Goal: Obtain resource: Obtain resource

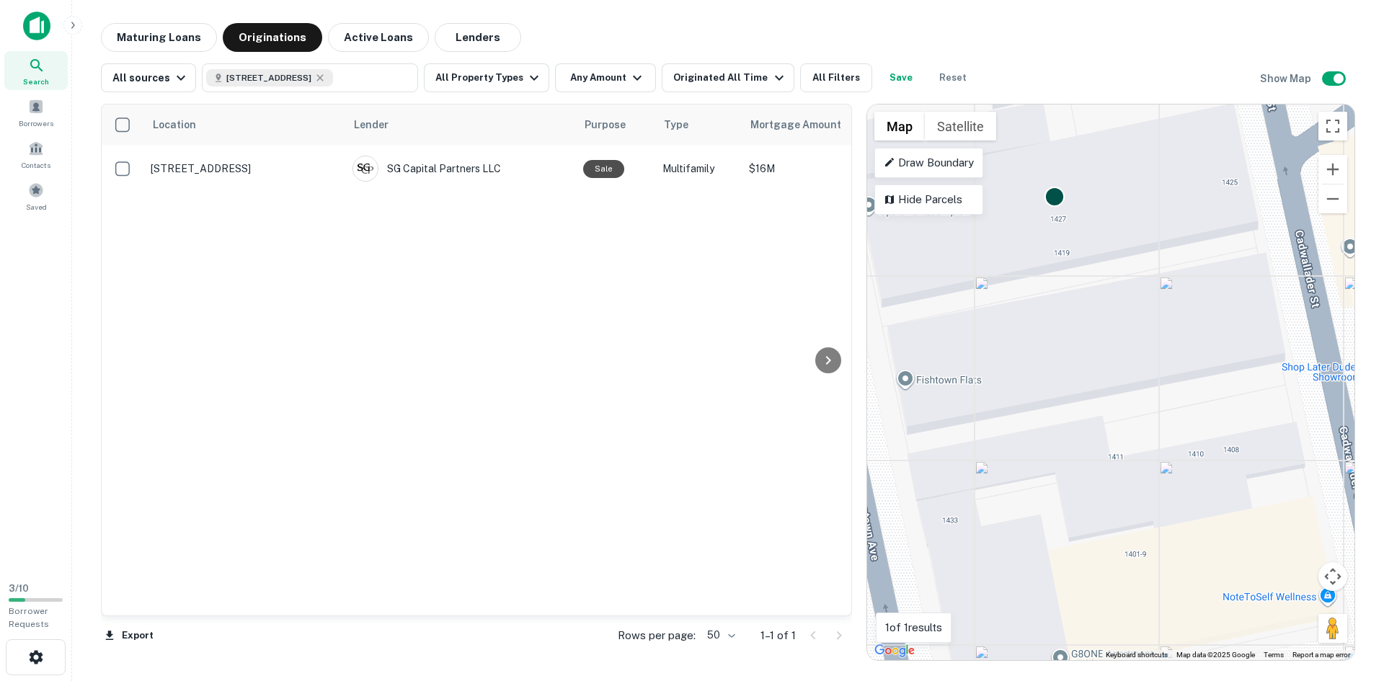
click at [1052, 201] on body "Search Borrowers Contacts Saved 3 / 10 Borrower Requests Maturing Loans Origina…" at bounding box center [692, 340] width 1384 height 681
click at [1055, 203] on body "Search Borrowers Contacts Saved 3 / 10 Borrower Requests Maturing Loans Origina…" at bounding box center [692, 340] width 1384 height 681
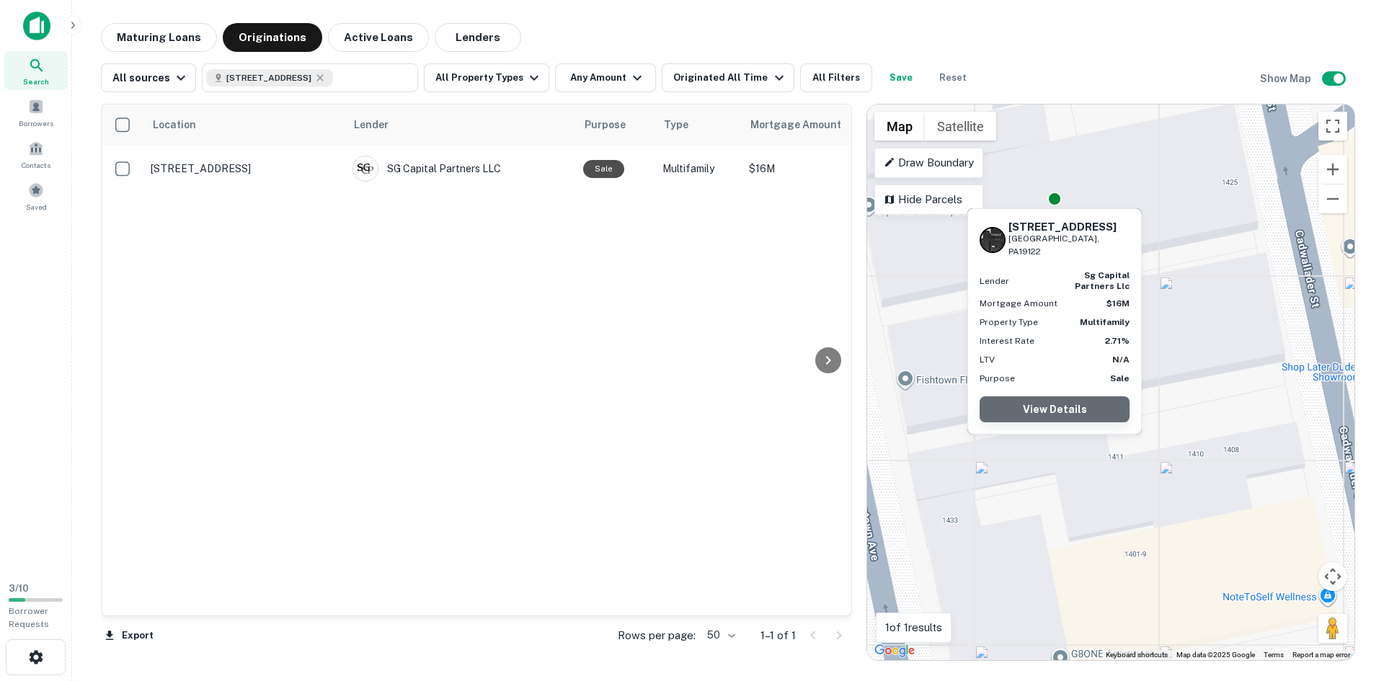
click at [1077, 396] on link "View Details" at bounding box center [1055, 409] width 150 height 26
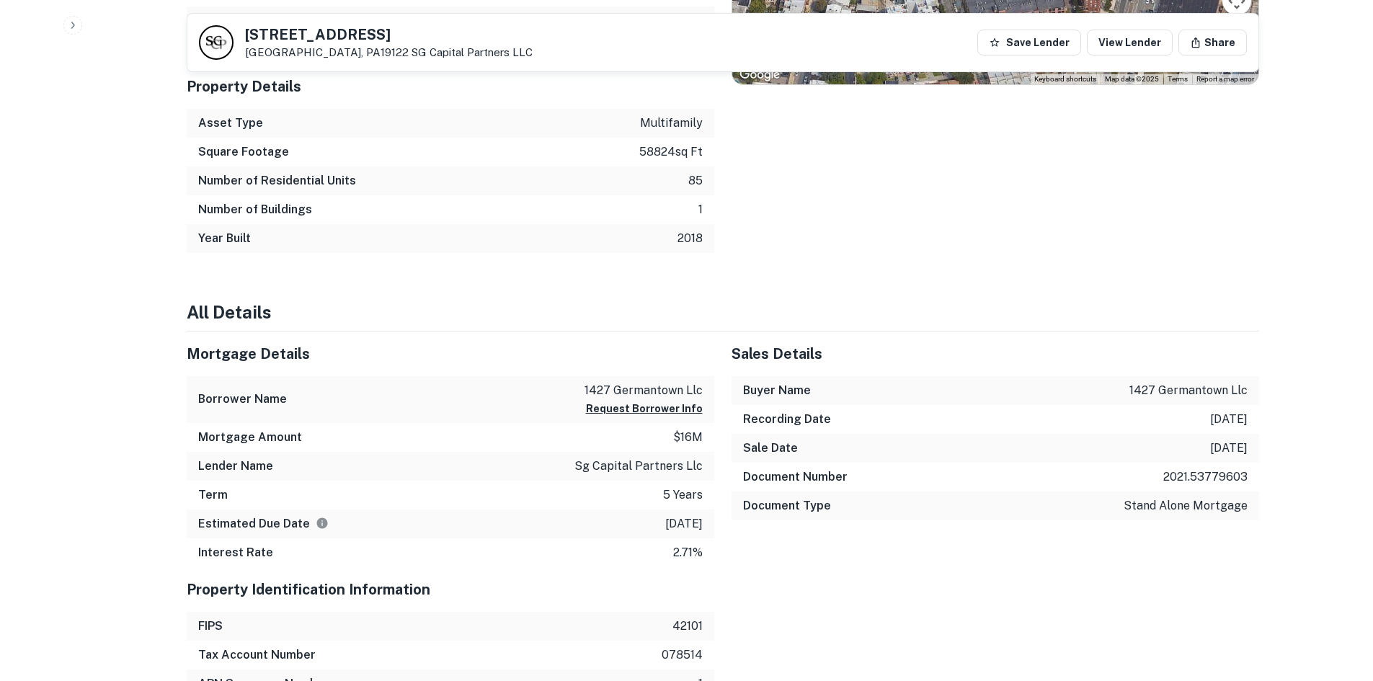
scroll to position [649, 0]
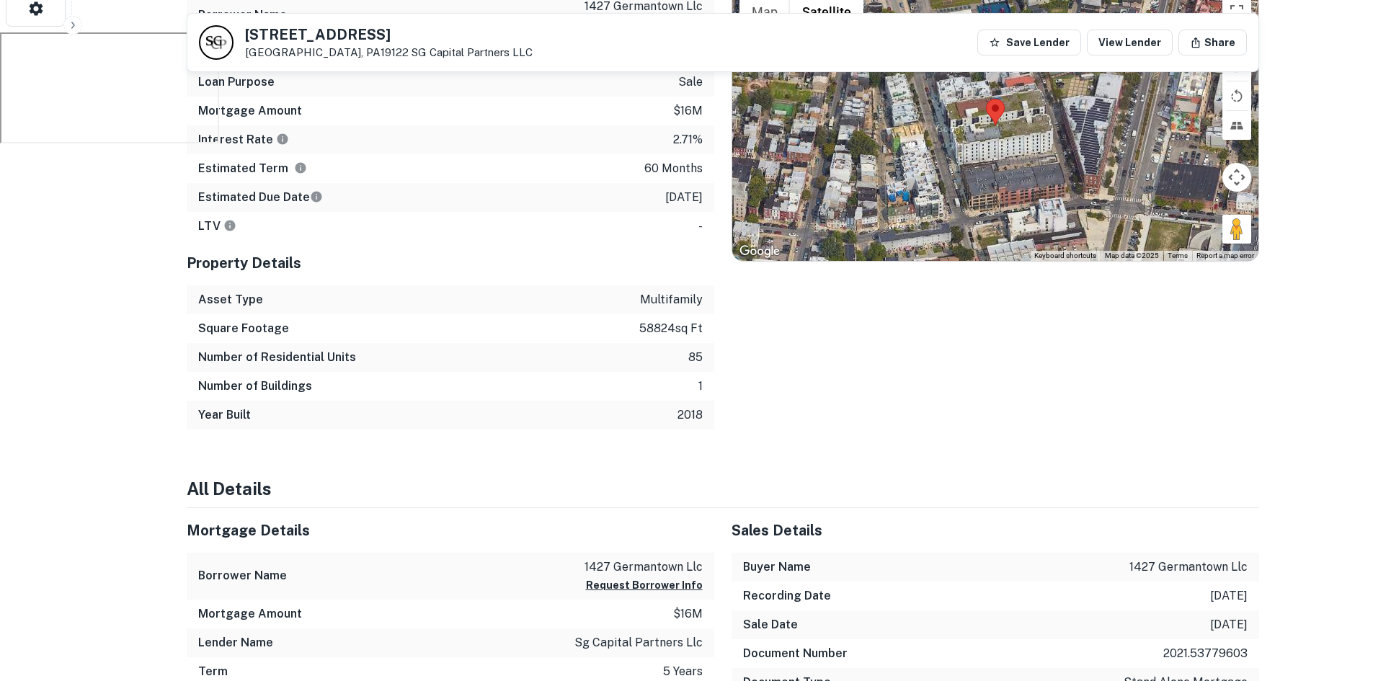
drag, startPoint x: 407, startPoint y: 30, endPoint x: 246, endPoint y: 41, distance: 161.1
click at [246, 41] on h5 "[STREET_ADDRESS]" at bounding box center [389, 34] width 288 height 14
copy h5 "[STREET_ADDRESS]"
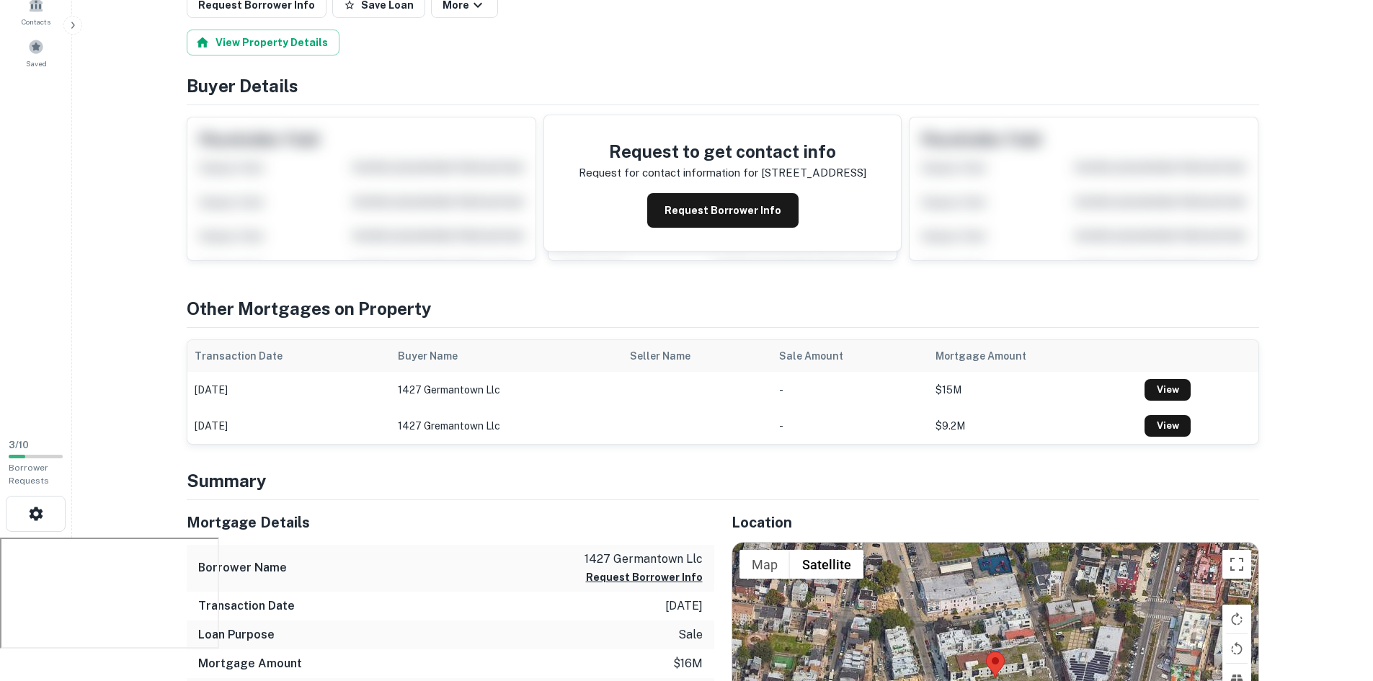
scroll to position [144, 0]
click at [758, 214] on button "Request Borrower Info" at bounding box center [722, 209] width 151 height 35
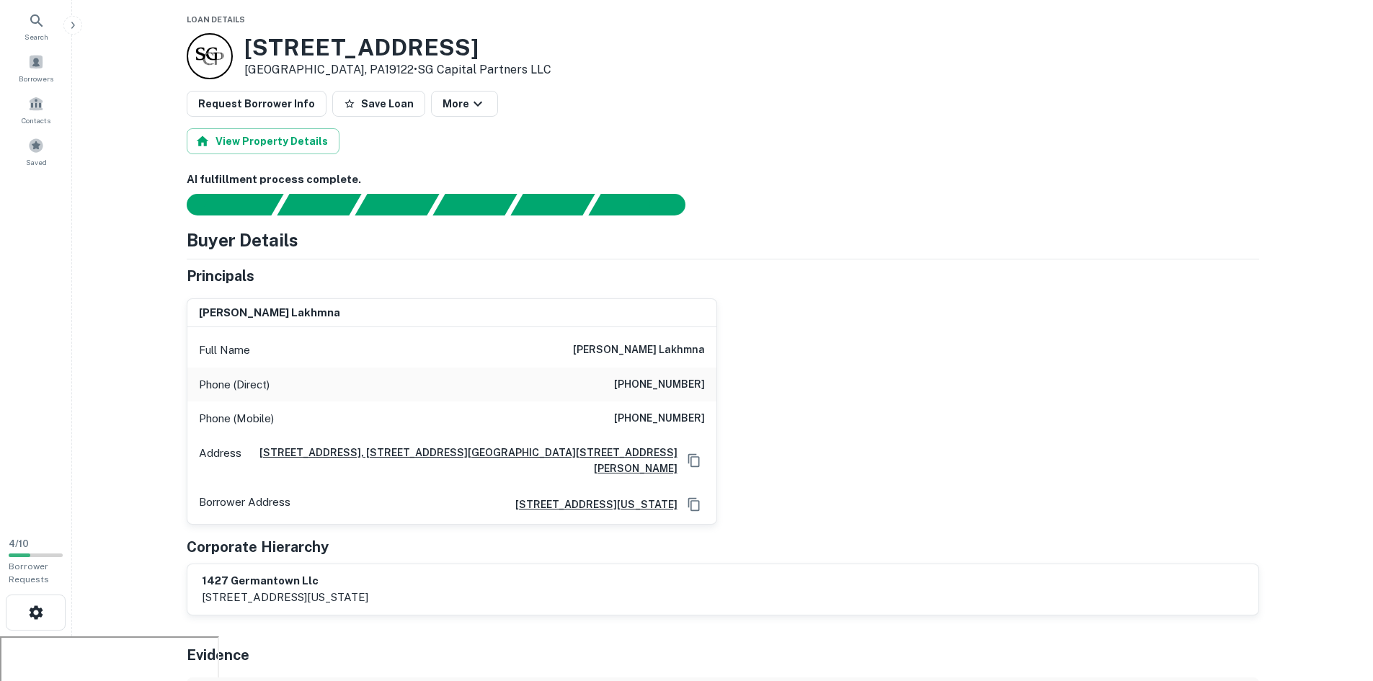
scroll to position [0, 0]
